Goal: Check status

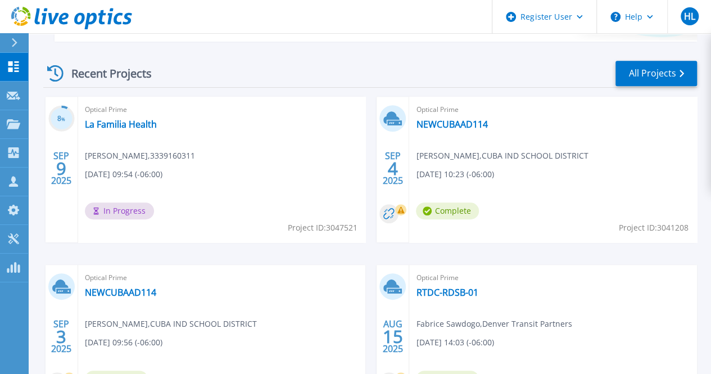
scroll to position [297, 0]
click at [154, 125] on link "La Familia Health" at bounding box center [121, 124] width 72 height 11
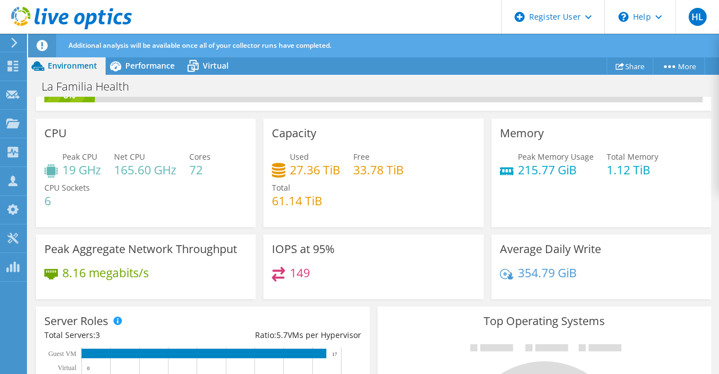
scroll to position [37, 0]
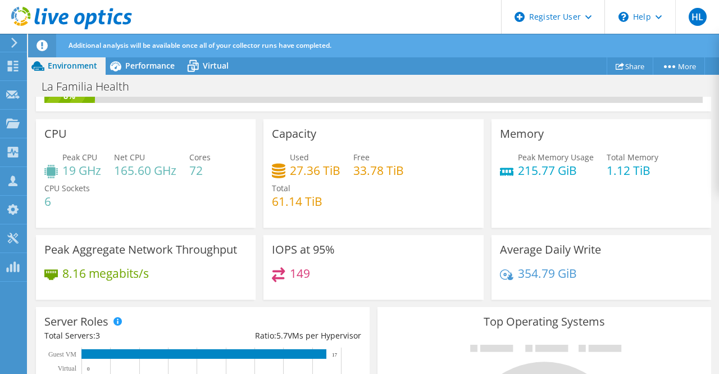
click at [265, 250] on div "IOPS at 95% 149" at bounding box center [373, 267] width 220 height 65
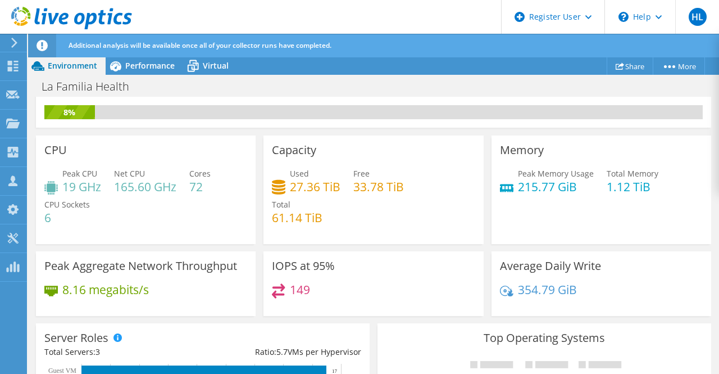
scroll to position [0, 0]
